Goal: Task Accomplishment & Management: Manage account settings

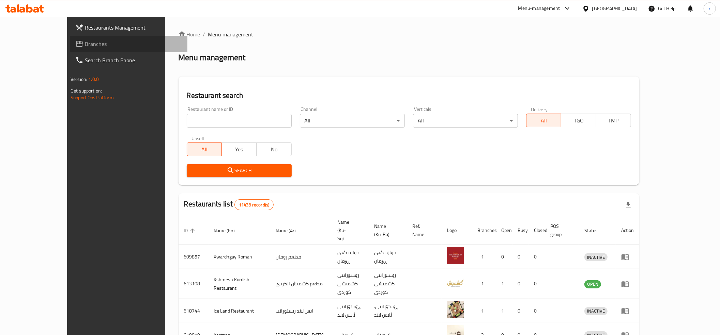
click at [85, 45] on span "Branches" at bounding box center [133, 44] width 97 height 8
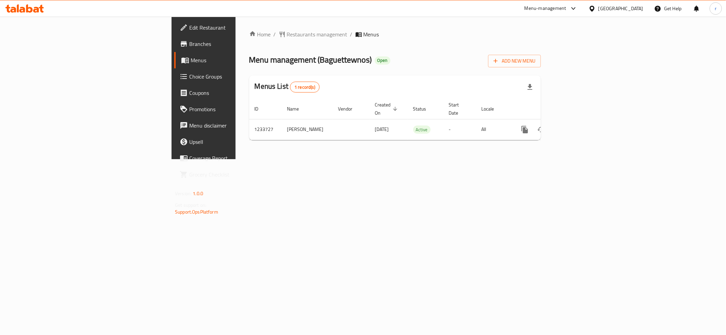
click at [189, 44] on span "Branches" at bounding box center [238, 44] width 98 height 8
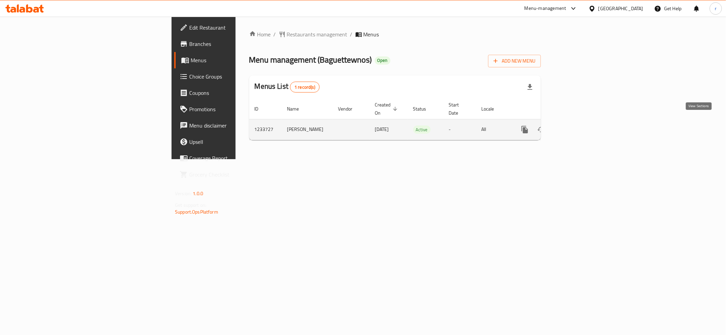
click at [578, 127] on icon "enhanced table" at bounding box center [574, 130] width 8 height 8
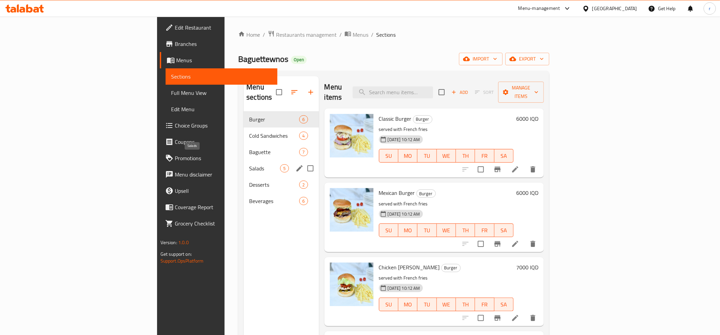
click at [249, 164] on span "Salads" at bounding box center [264, 168] width 31 height 8
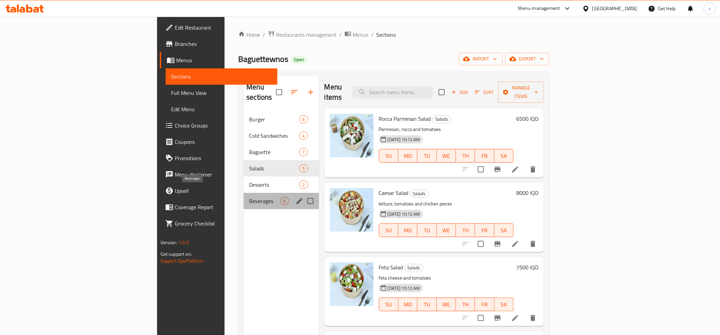
click at [249, 197] on span "Beverages" at bounding box center [264, 201] width 31 height 8
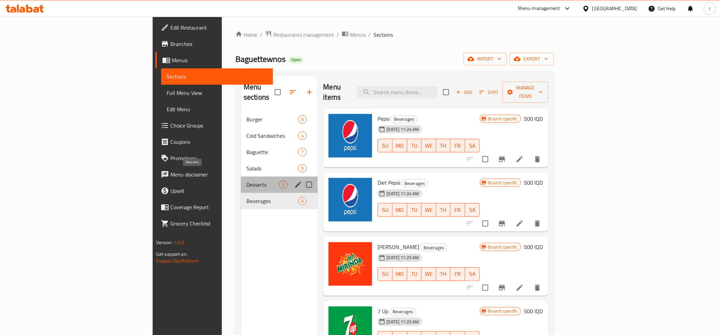
click at [246, 181] on span "Desserts" at bounding box center [262, 185] width 33 height 8
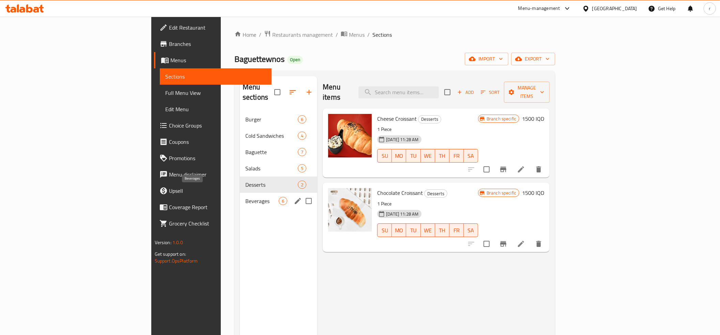
click at [245, 197] on span "Beverages" at bounding box center [261, 201] width 33 height 8
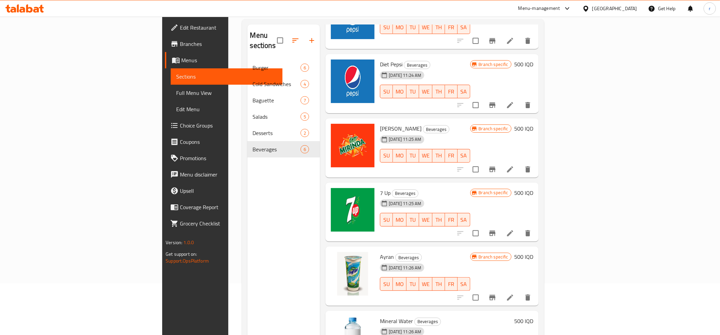
scroll to position [96, 0]
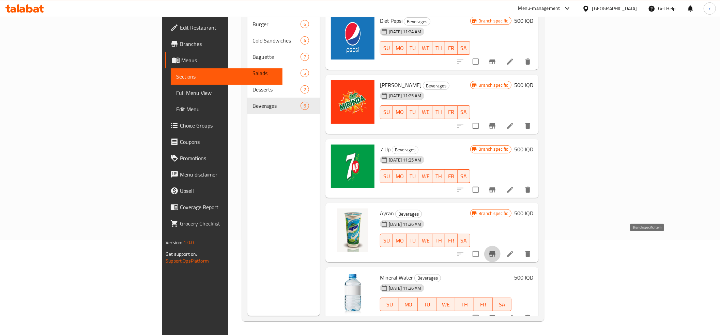
click at [500, 246] on button "Branch-specific-item" at bounding box center [492, 254] width 16 height 16
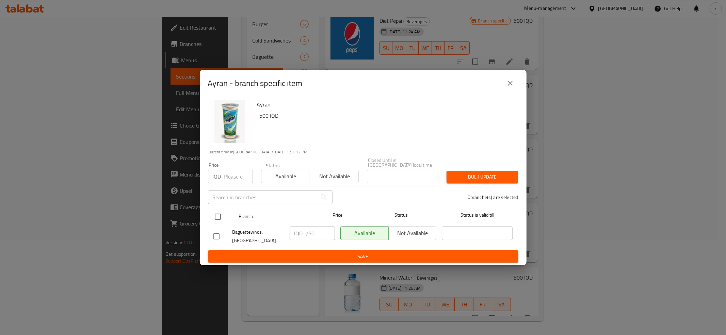
click at [216, 215] on input "checkbox" at bounding box center [218, 217] width 14 height 14
checkbox input "true"
click at [510, 78] on button "close" at bounding box center [510, 83] width 16 height 16
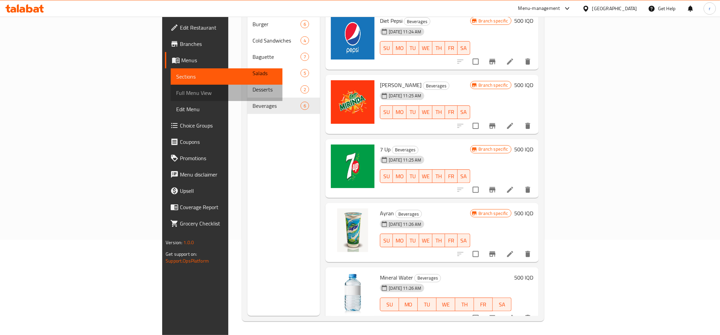
click at [171, 98] on link "Full Menu View" at bounding box center [227, 93] width 112 height 16
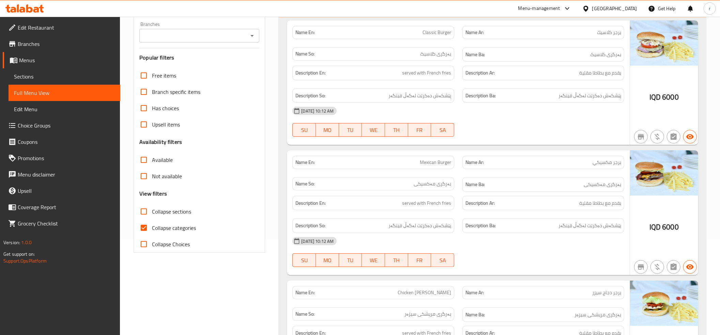
click at [142, 223] on input "Collapse categories" at bounding box center [144, 228] width 16 height 16
checkbox input "false"
click at [142, 210] on input "Collapse sections" at bounding box center [144, 212] width 16 height 16
checkbox input "true"
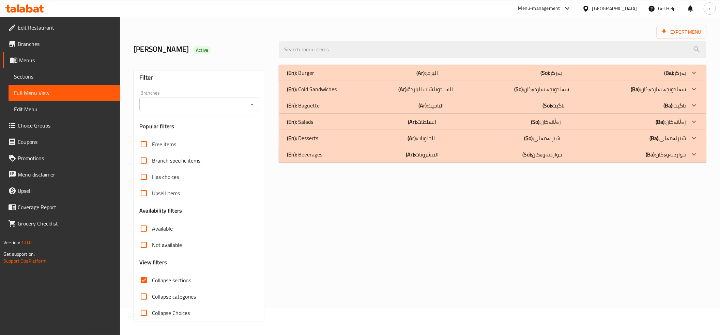
scroll to position [28, 0]
click at [253, 104] on icon "Open" at bounding box center [252, 104] width 8 height 8
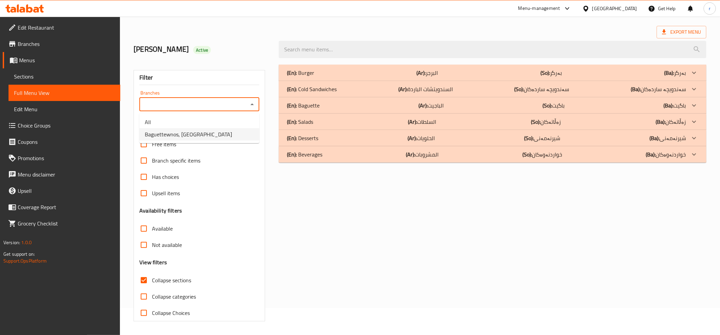
click at [237, 142] on ul "All Baguettewnos, [GEOGRAPHIC_DATA]" at bounding box center [199, 128] width 120 height 30
click at [239, 138] on li "Baguettewnos, [GEOGRAPHIC_DATA]" at bounding box center [199, 134] width 120 height 12
type input "Baguettewnos, [GEOGRAPHIC_DATA]"
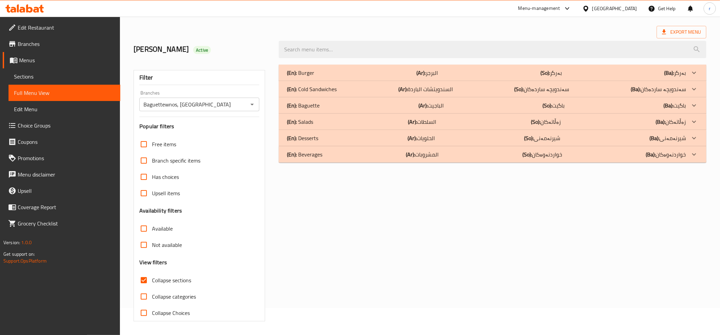
click at [338, 138] on div "(En): Desserts (Ar): الحلويات (So): شیرنەمەنی (Ba): شیرنەمەنی" at bounding box center [486, 138] width 399 height 8
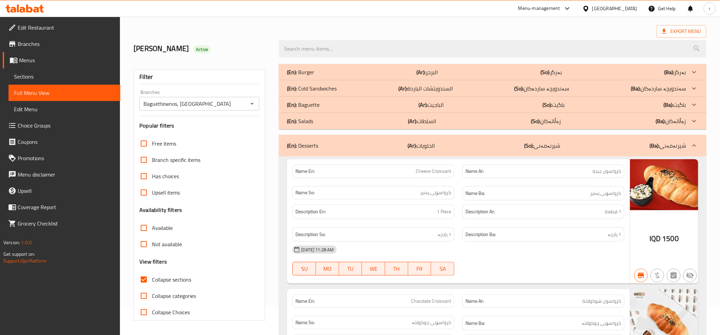
click at [341, 142] on div "(En): Desserts (Ar): الحلويات (So): شیرنەمەنی (Ba): شیرنەمەنی" at bounding box center [486, 146] width 399 height 8
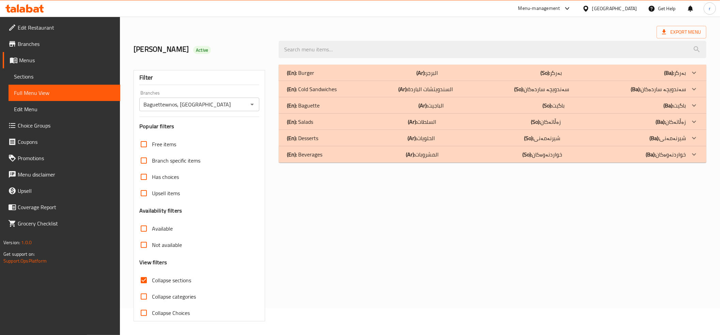
click at [336, 151] on div "(En): Beverages (Ar): المشروبات (So): خواردنەوەکان (Ba): خواردنەوەکان" at bounding box center [486, 155] width 399 height 8
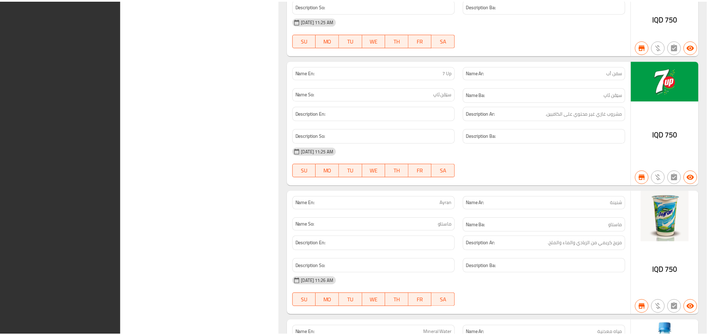
scroll to position [680, 0]
